Goal: Check status: Check status

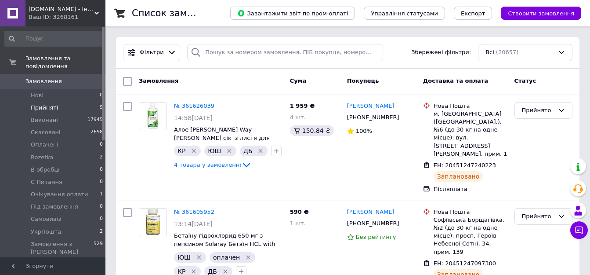
click at [78, 101] on li "Прийняті 9" at bounding box center [54, 107] width 108 height 12
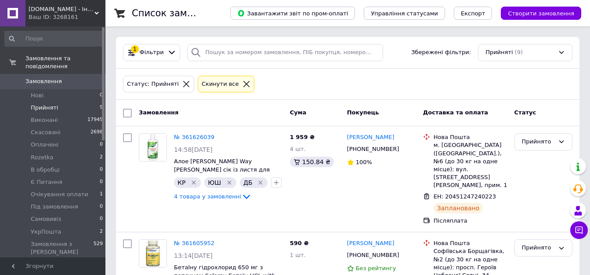
click at [67, 101] on li "Прийняті 9" at bounding box center [54, 107] width 108 height 12
